Goal: Task Accomplishment & Management: Complete application form

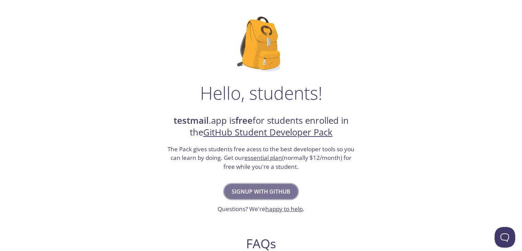
click at [272, 194] on span "Signup with GitHub" at bounding box center [261, 192] width 59 height 10
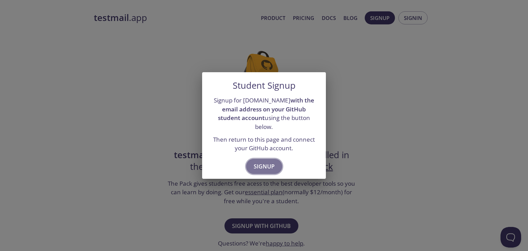
click at [261, 161] on span "Signup" at bounding box center [263, 166] width 21 height 10
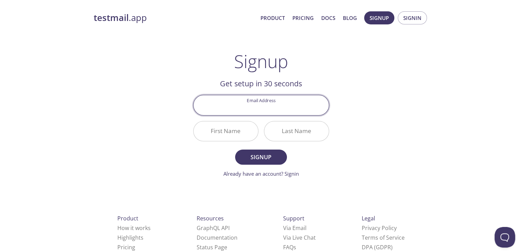
click at [265, 110] on input "Email Address" at bounding box center [261, 105] width 135 height 20
click at [293, 108] on input "Email Address" at bounding box center [261, 105] width 135 height 20
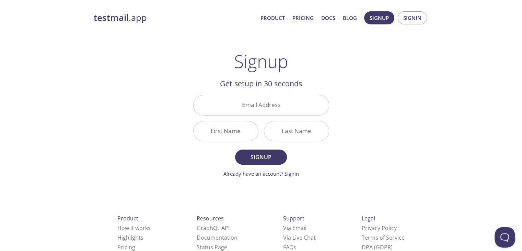
click at [358, 126] on div "testmail .app Product Pricing Docs Blog Signup Signin Signup Get setup in 30 se…" at bounding box center [262, 164] width 352 height 315
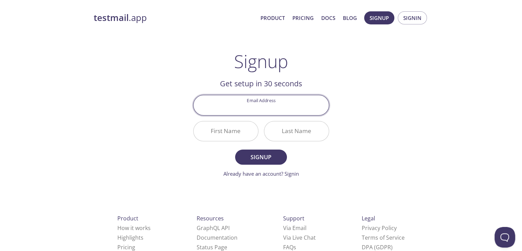
click at [261, 109] on input "Email Address" at bounding box center [261, 105] width 135 height 20
type input "sezer.zybk@gmail.com"
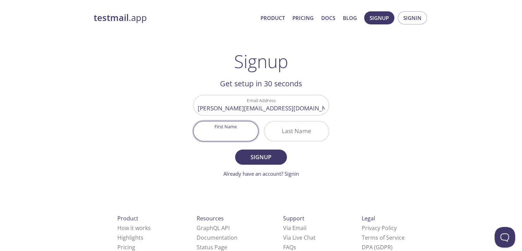
click at [214, 138] on input "First Name" at bounding box center [226, 131] width 65 height 20
type input "Sezer"
click at [284, 131] on input "Last Name" at bounding box center [296, 131] width 65 height 20
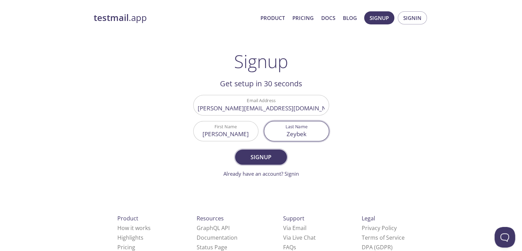
type input "Zeybek"
click at [267, 156] on span "Signup" at bounding box center [261, 157] width 36 height 10
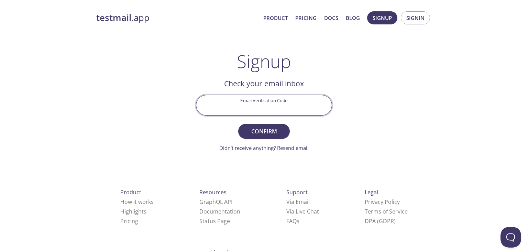
click at [268, 106] on input "Email Verification Code" at bounding box center [263, 105] width 135 height 20
click at [362, 126] on div "testmail .app Product Pricing Docs Blog Signup Signin Signup Get setup in 30 se…" at bounding box center [264, 151] width 352 height 289
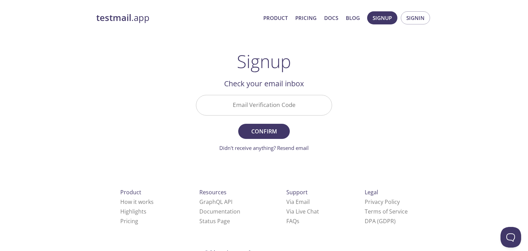
click at [240, 106] on input "Email Verification Code" at bounding box center [263, 105] width 135 height 20
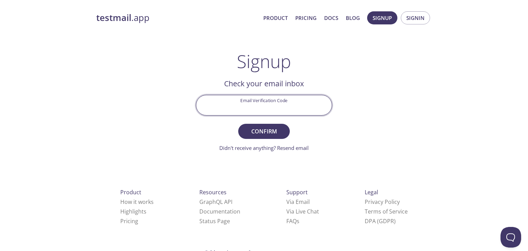
paste input "6JNCH4D"
type input "6JNCH4D"
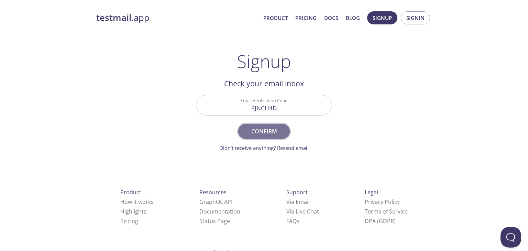
click at [262, 132] on span "Confirm" at bounding box center [264, 131] width 36 height 10
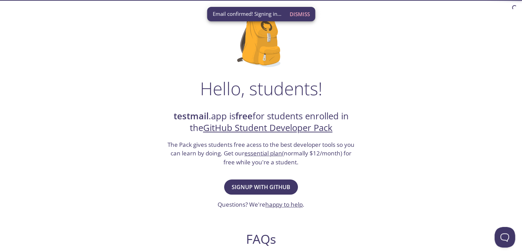
scroll to position [69, 0]
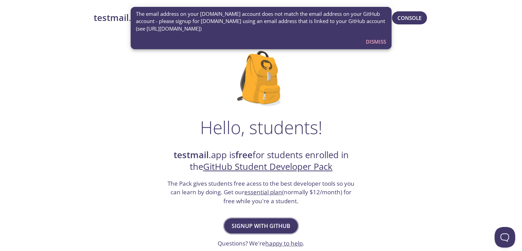
click at [264, 221] on span "Signup with GitHub" at bounding box center [261, 226] width 59 height 10
click at [370, 42] on span "Dismiss" at bounding box center [376, 41] width 20 height 9
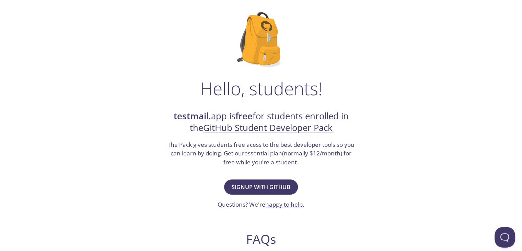
scroll to position [69, 0]
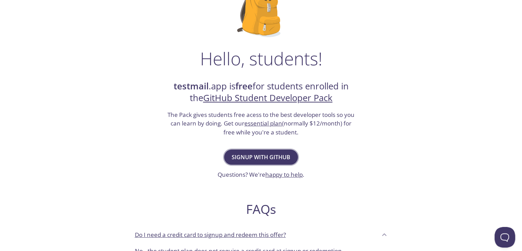
click at [260, 162] on button "Signup with GitHub" at bounding box center [261, 156] width 74 height 15
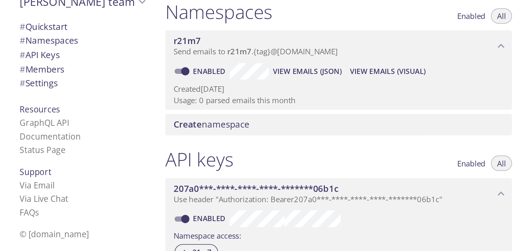
scroll to position [68, 0]
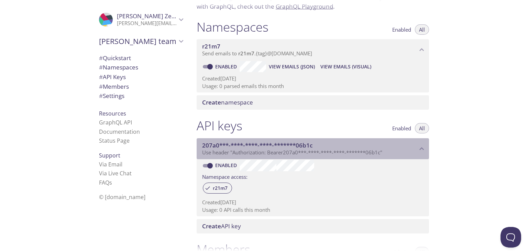
click at [422, 149] on icon "207a0***-****-****-****-*******06b1c API key" at bounding box center [421, 148] width 9 height 9
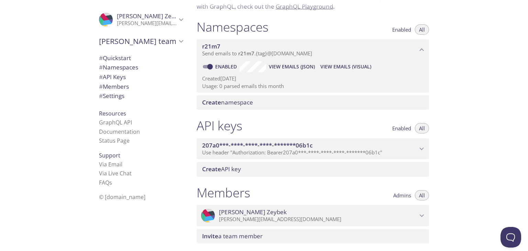
click at [422, 149] on icon "207a0***-****-****-****-*******06b1c API key" at bounding box center [421, 148] width 9 height 9
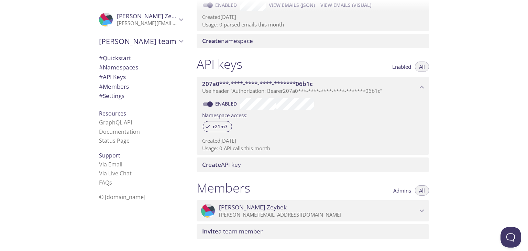
scroll to position [0, 0]
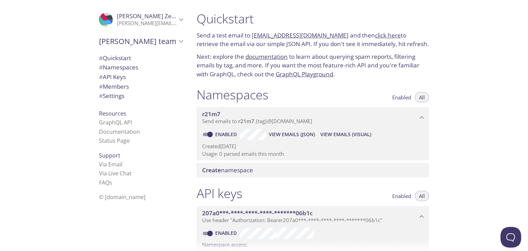
click at [120, 56] on span "# Quickstart" at bounding box center [115, 58] width 32 height 8
click at [274, 37] on link "r21m7.test@inbox.testmail.app" at bounding box center [299, 35] width 97 height 8
click at [378, 35] on link "click here" at bounding box center [388, 35] width 26 height 8
click at [301, 74] on link "GraphQL Playground" at bounding box center [303, 74] width 57 height 8
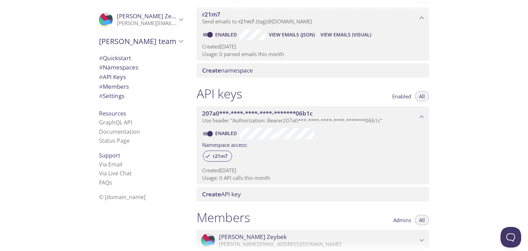
scroll to position [103, 0]
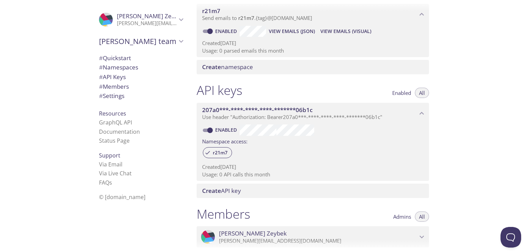
click at [206, 129] on input "Enabled" at bounding box center [209, 130] width 25 height 8
click at [201, 129] on span at bounding box center [207, 130] width 14 height 8
click at [202, 128] on input "Disabled" at bounding box center [204, 130] width 25 height 8
checkbox input "true"
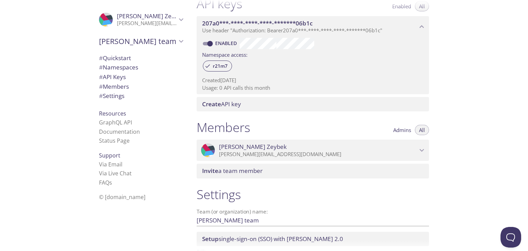
scroll to position [206, 0]
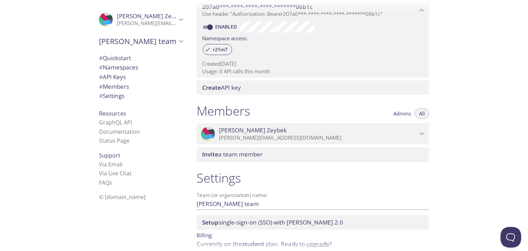
click at [235, 89] on span "Create API key" at bounding box center [221, 87] width 39 height 8
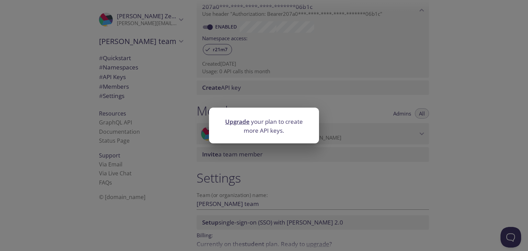
click at [345, 109] on div "Upgrade your plan to create more API keys." at bounding box center [264, 125] width 528 height 251
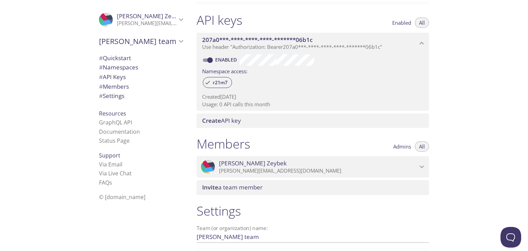
scroll to position [172, 0]
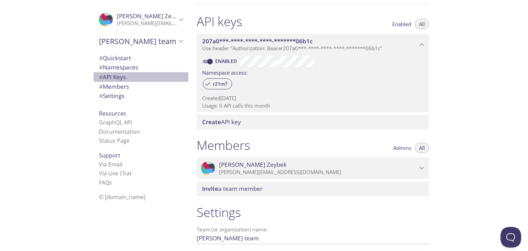
click at [121, 78] on span "# API Keys" at bounding box center [112, 77] width 27 height 8
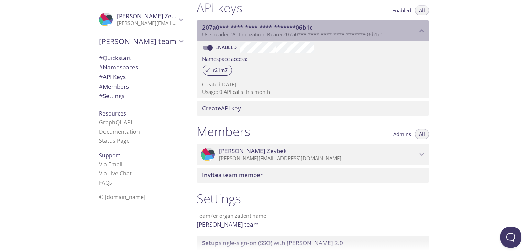
click at [411, 26] on span "207a0***-****-****-****-*******06b1c" at bounding box center [309, 28] width 215 height 8
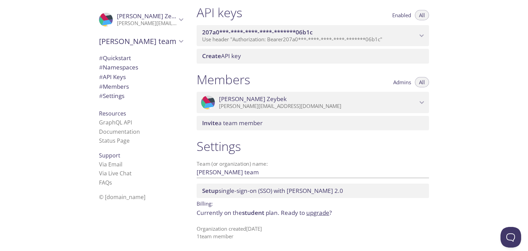
click at [410, 30] on span "207a0***-****-****-****-*******06b1c" at bounding box center [309, 33] width 215 height 8
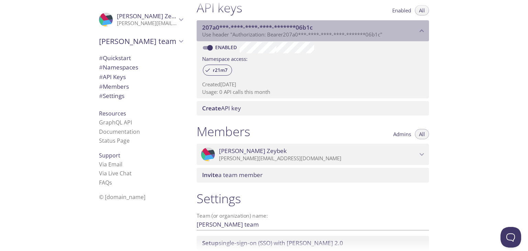
click at [406, 31] on span "207a0***-****-****-****-*******06b1c" at bounding box center [309, 28] width 215 height 8
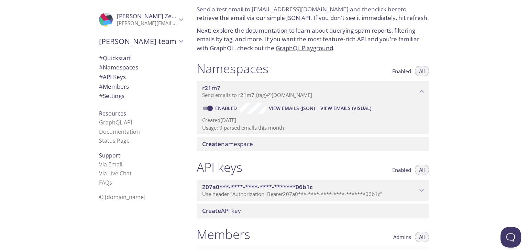
scroll to position [0, 0]
